Goal: Navigation & Orientation: Understand site structure

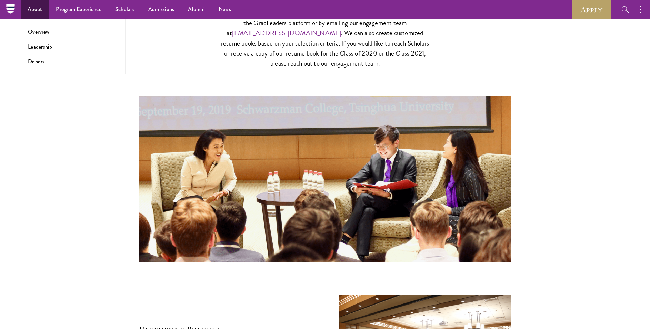
scroll to position [2828, 0]
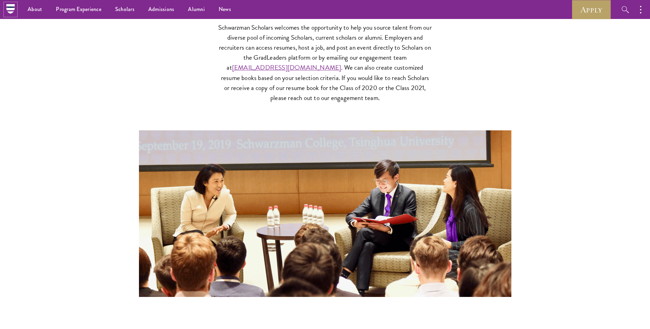
click at [7, 11] on icon at bounding box center [10, 8] width 11 height 11
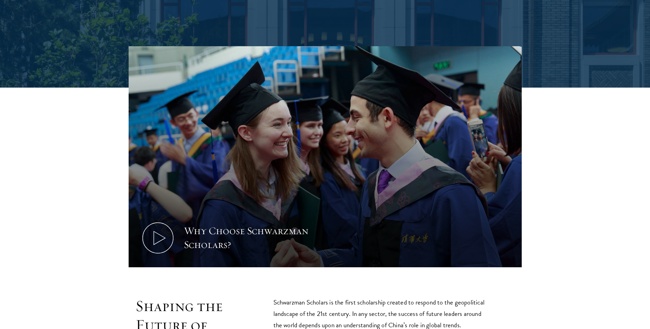
scroll to position [448, 0]
